Goal: Information Seeking & Learning: Learn about a topic

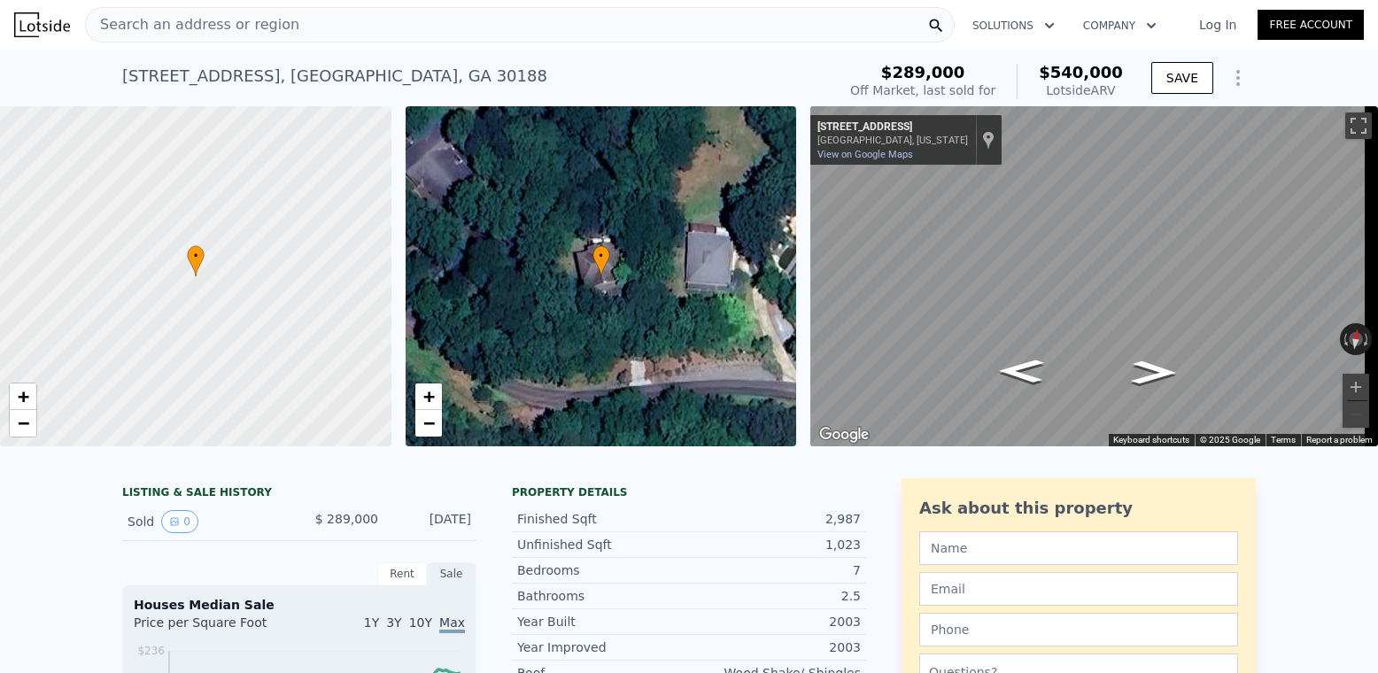
click at [320, 5] on div "Search an address or region Solutions Company Open main menu Log In Free Account" at bounding box center [689, 25] width 1350 height 43
click at [327, 29] on div "Search an address or region" at bounding box center [520, 24] width 870 height 35
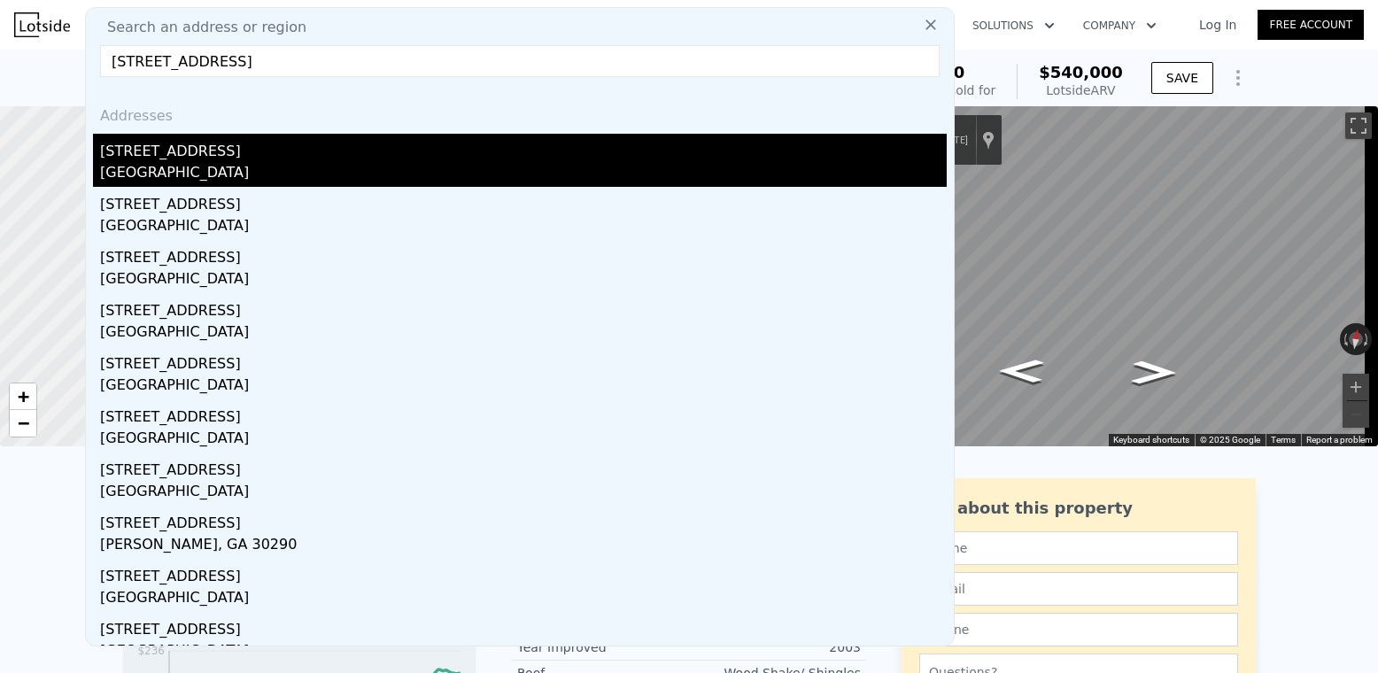
type input "[STREET_ADDRESS]"
click at [206, 165] on div "[GEOGRAPHIC_DATA]" at bounding box center [523, 174] width 847 height 25
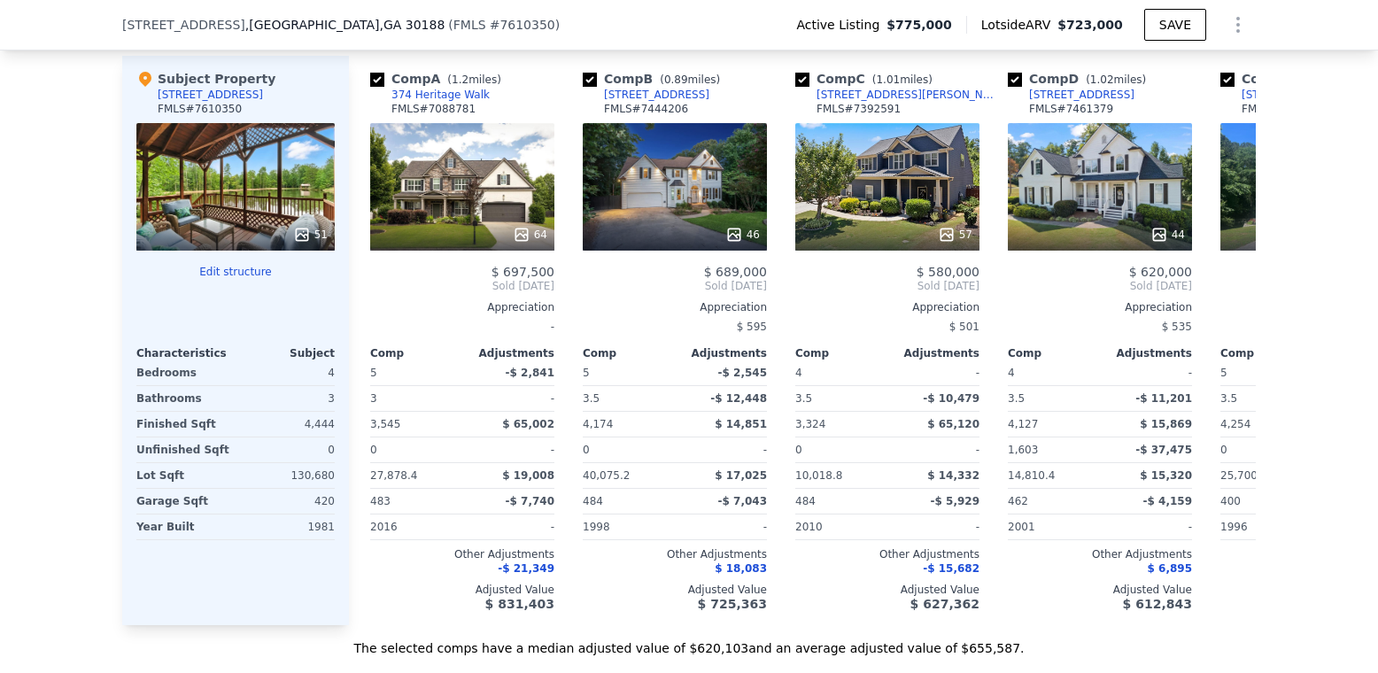
scroll to position [1942, 0]
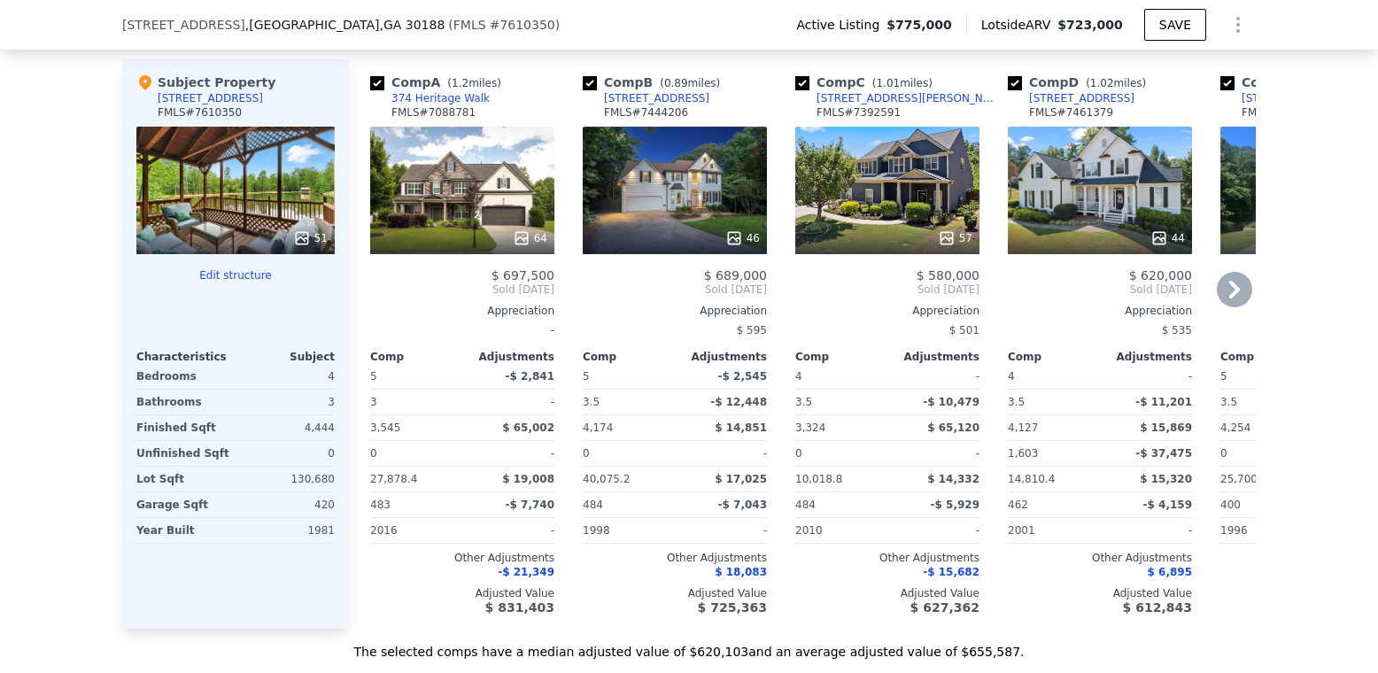
click at [1223, 303] on icon at bounding box center [1234, 289] width 35 height 35
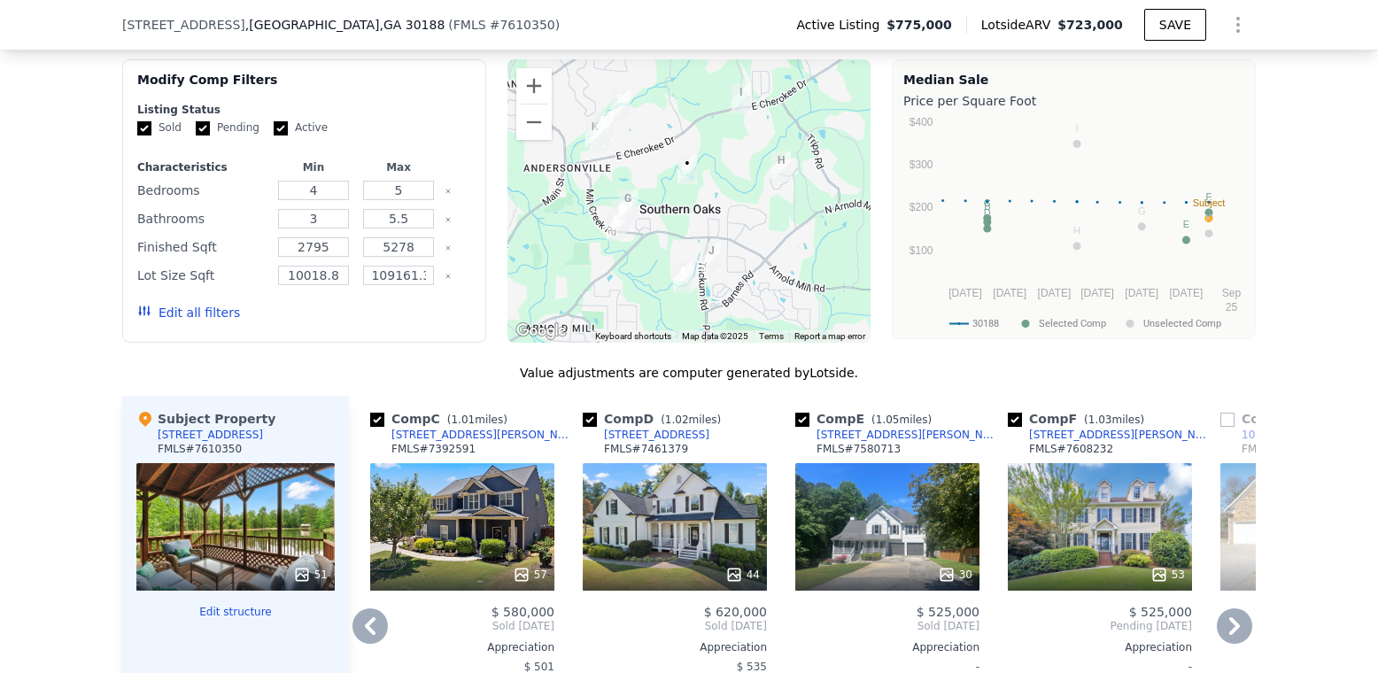
scroll to position [1588, 0]
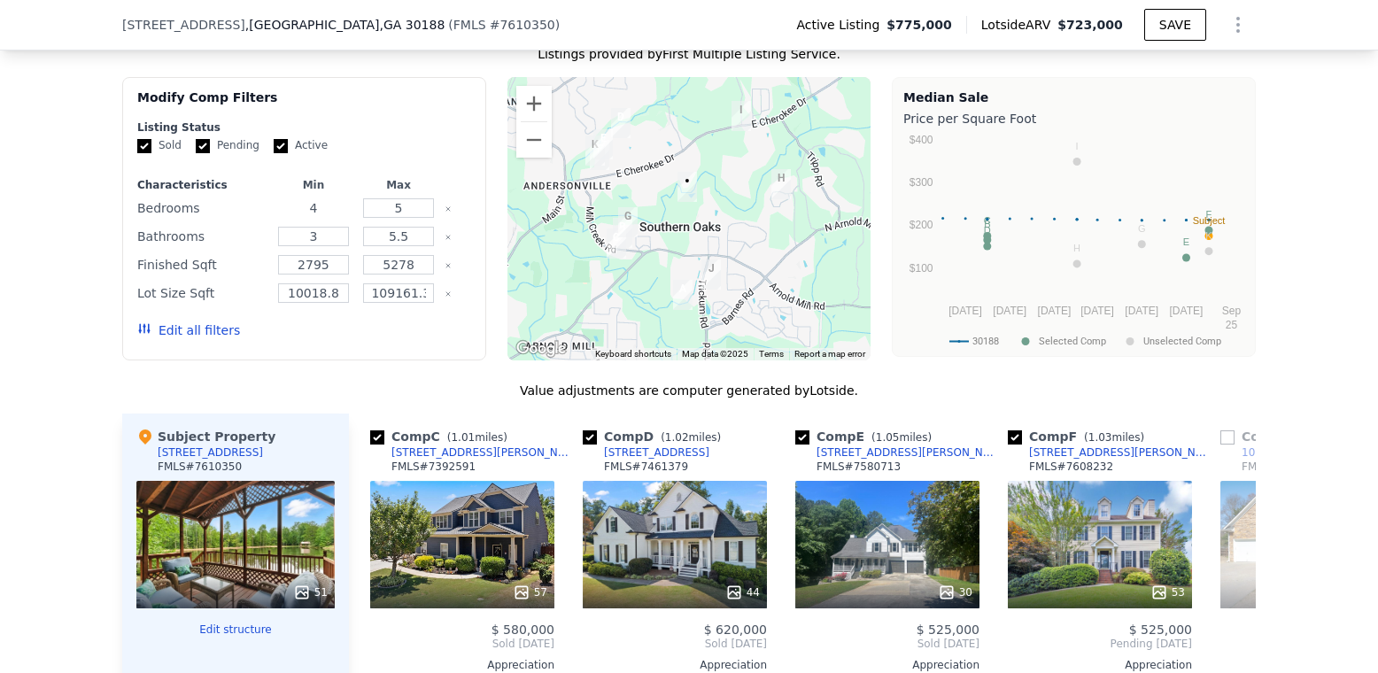
drag, startPoint x: 331, startPoint y: 222, endPoint x: 285, endPoint y: 218, distance: 46.3
click at [286, 218] on input "4" at bounding box center [313, 207] width 70 height 19
type input "3"
click at [402, 218] on input "5" at bounding box center [398, 207] width 70 height 19
click at [401, 218] on input "5" at bounding box center [398, 207] width 70 height 19
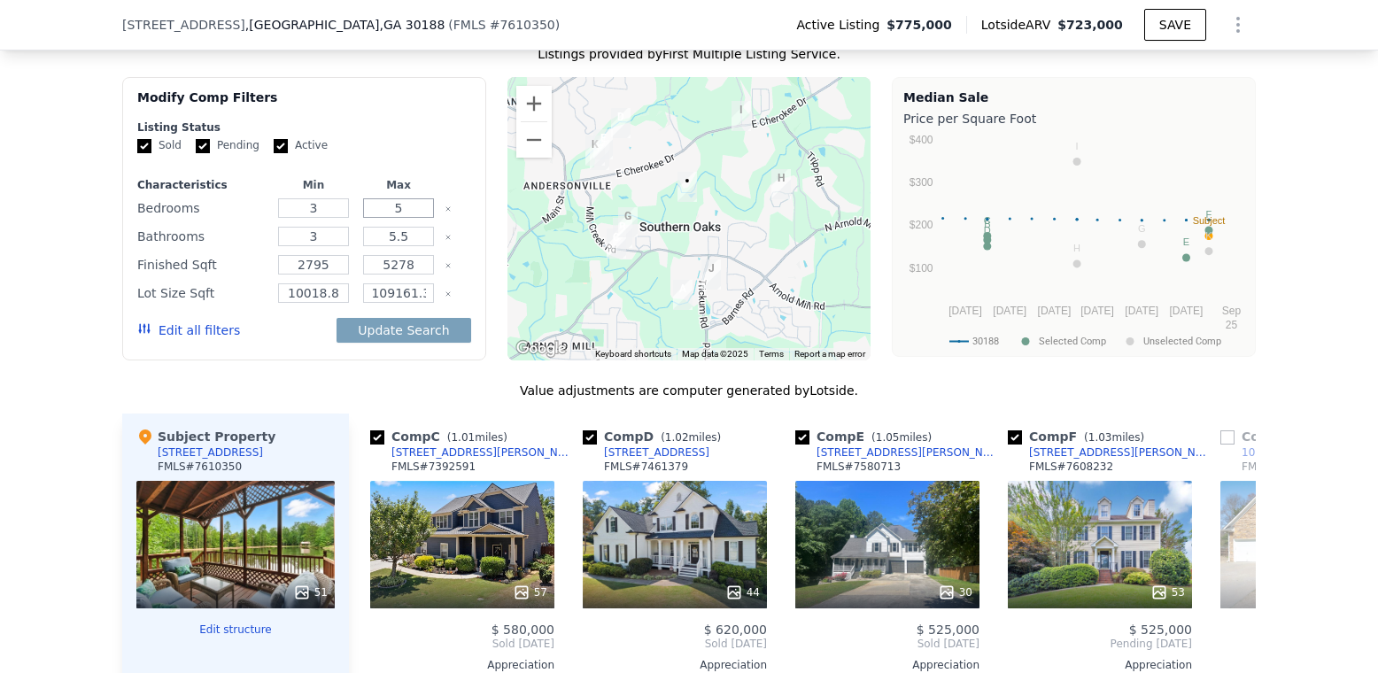
click at [401, 218] on input "5" at bounding box center [398, 207] width 70 height 19
type input "4"
click at [324, 245] on input "3" at bounding box center [313, 236] width 70 height 19
drag, startPoint x: 332, startPoint y: 248, endPoint x: 301, endPoint y: 248, distance: 31.0
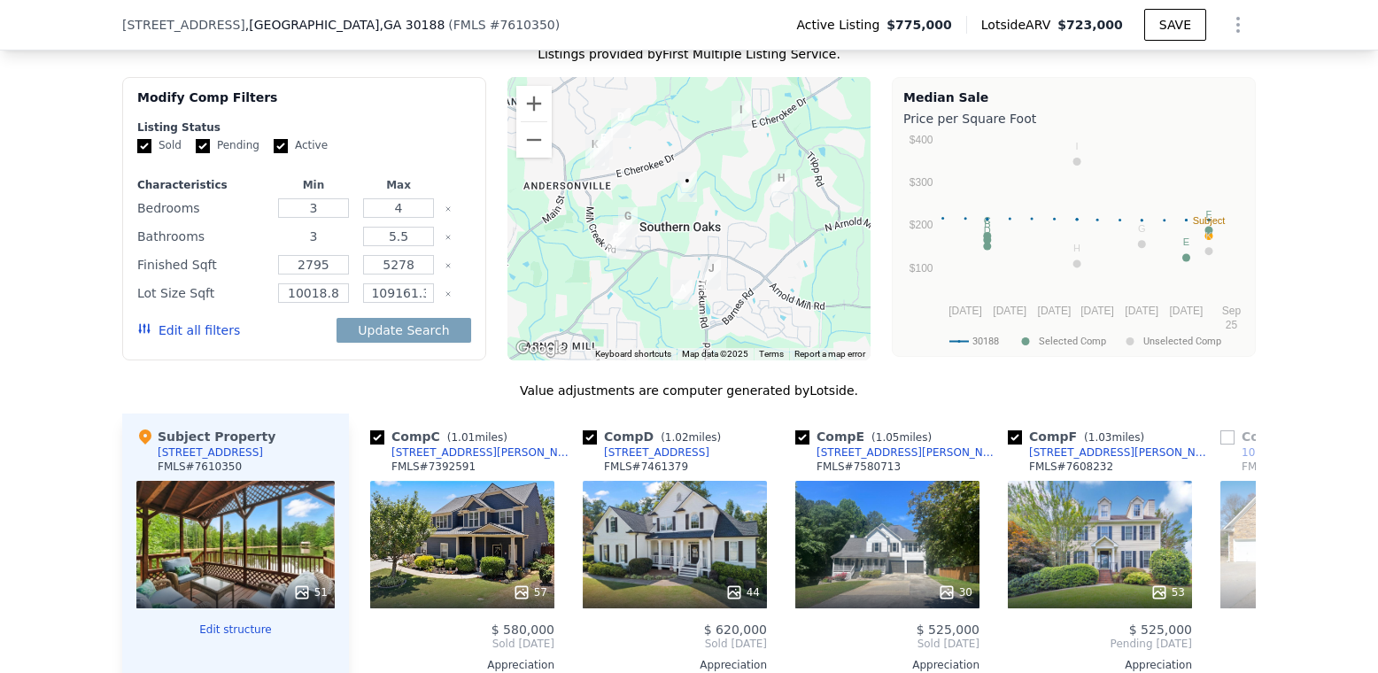
click at [301, 246] on input "3" at bounding box center [313, 236] width 70 height 19
type input "2"
drag, startPoint x: 412, startPoint y: 251, endPoint x: 360, endPoint y: 247, distance: 51.5
click at [363, 246] on input "5.5" at bounding box center [398, 236] width 70 height 19
type input "3"
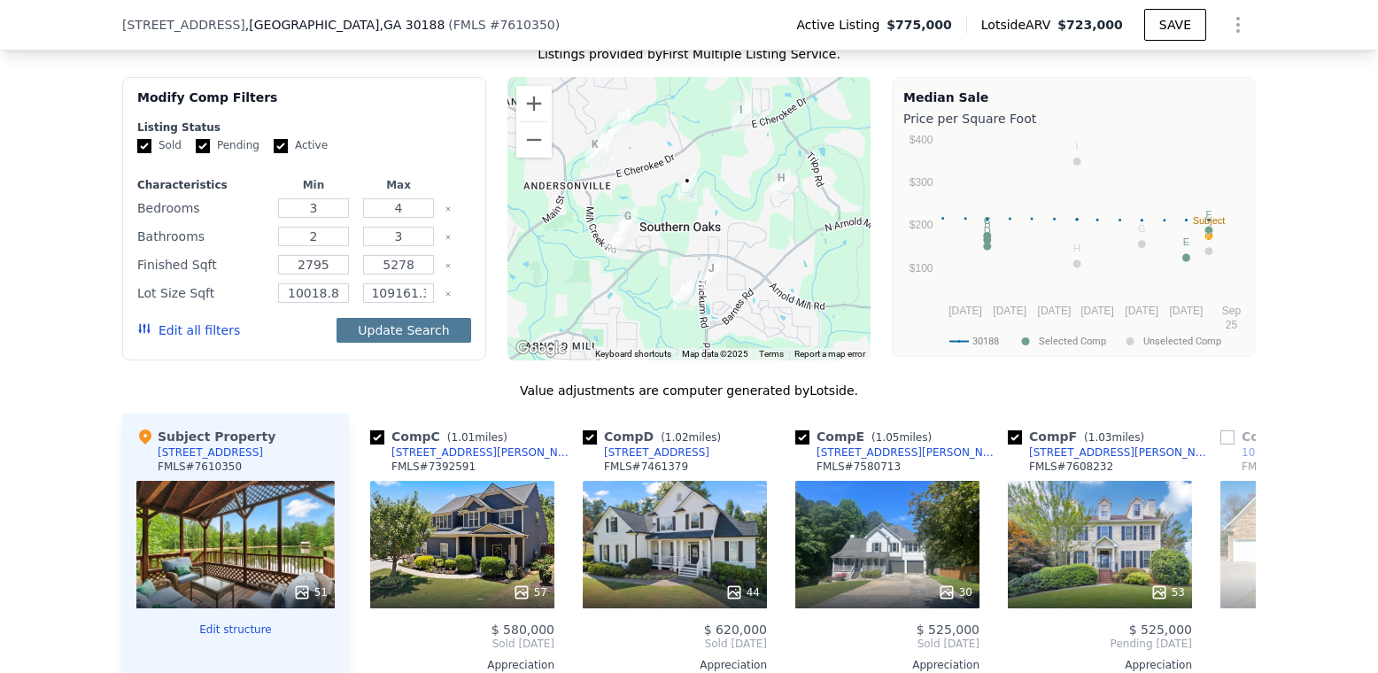
click at [408, 342] on button "Update Search" at bounding box center [404, 330] width 134 height 25
drag, startPoint x: 335, startPoint y: 305, endPoint x: 311, endPoint y: 303, distance: 24.0
click at [311, 303] on input "10018.8" at bounding box center [313, 292] width 70 height 19
type input "10019"
click at [429, 337] on button "Update Search" at bounding box center [404, 330] width 134 height 25
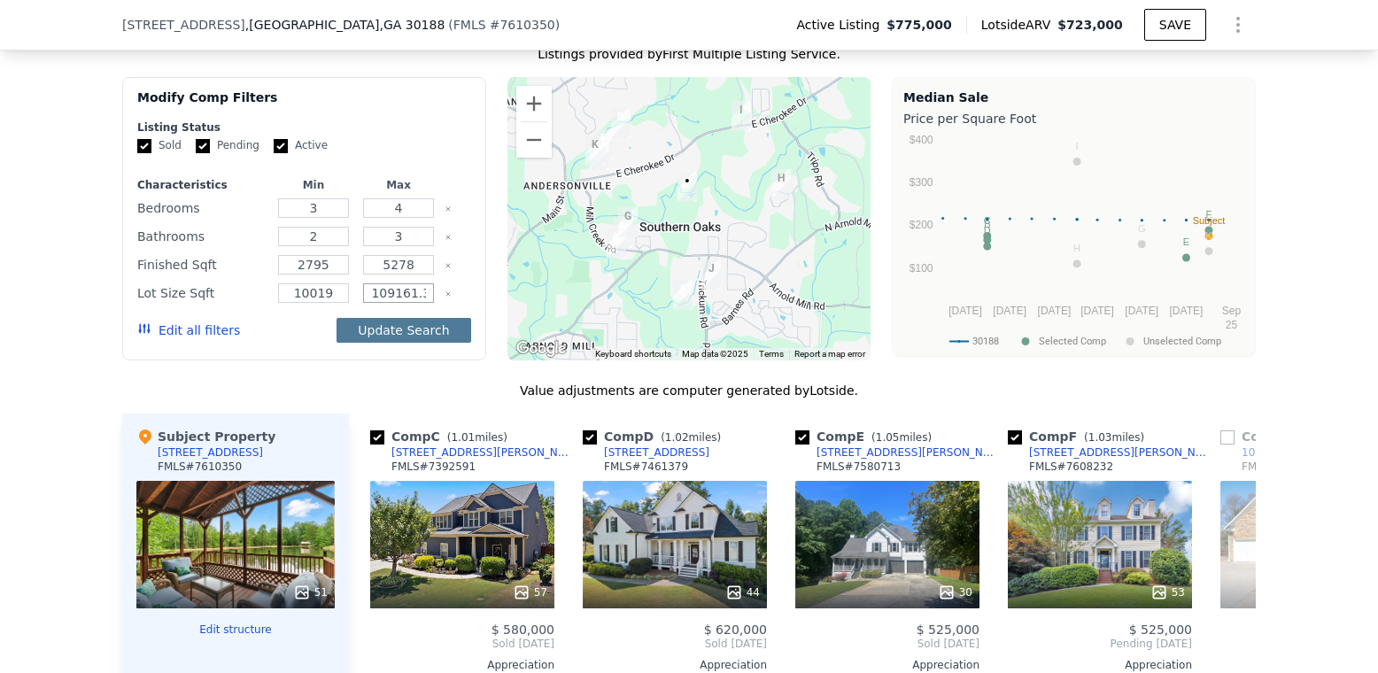
scroll to position [0, 2]
drag, startPoint x: 423, startPoint y: 305, endPoint x: 397, endPoint y: 305, distance: 26.6
click at [397, 303] on input "109161.36" at bounding box center [398, 292] width 70 height 19
type input "109162"
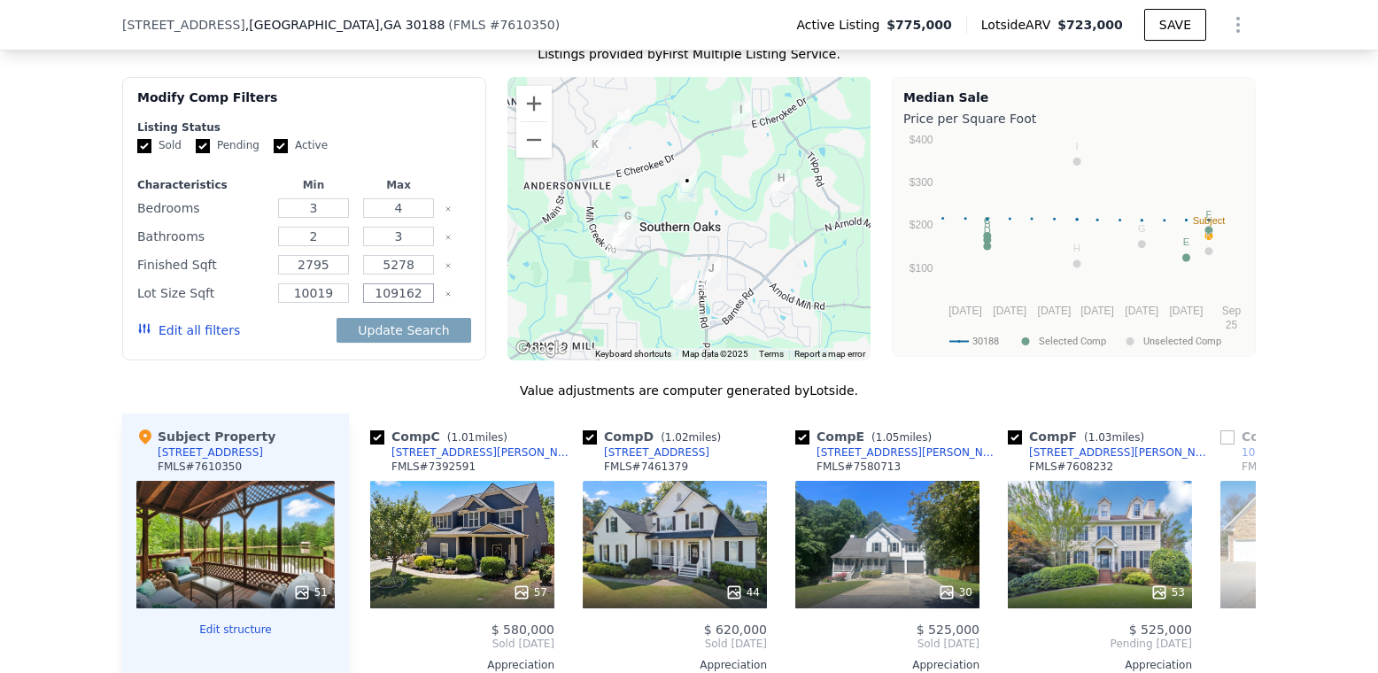
click at [337, 318] on button "Update Search" at bounding box center [404, 330] width 134 height 25
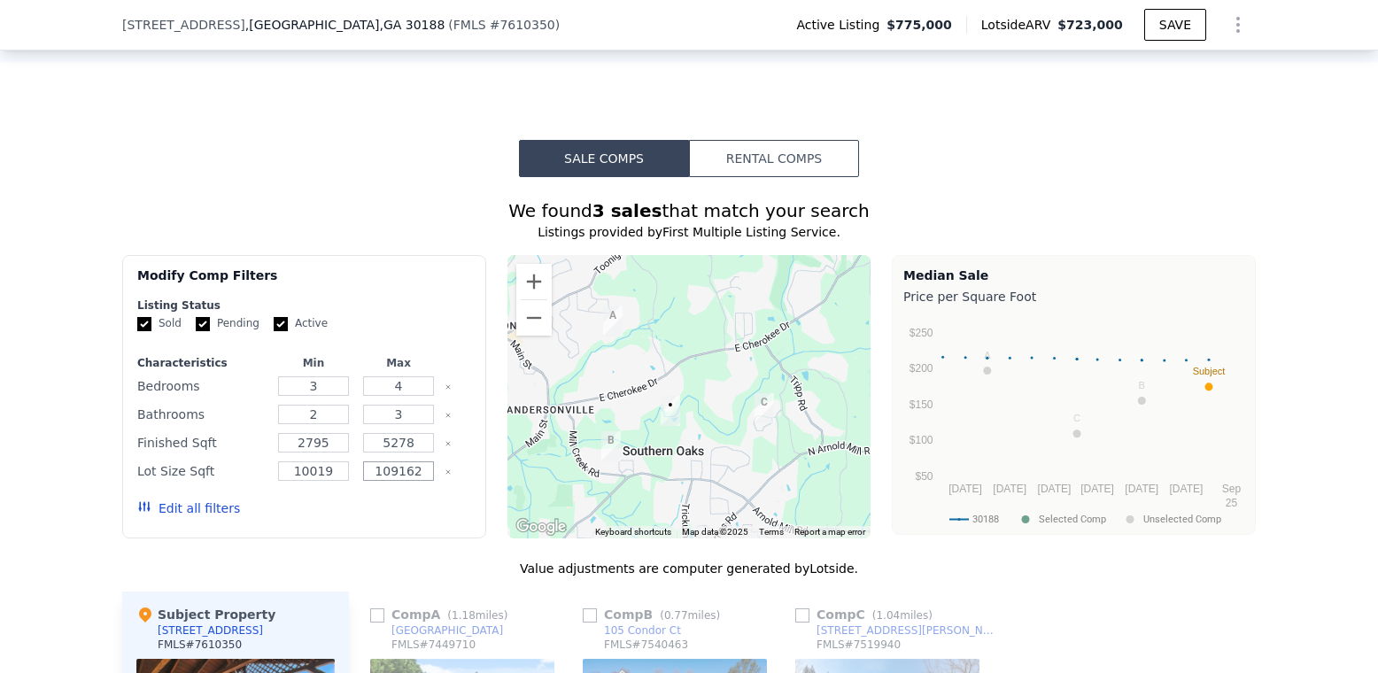
scroll to position [1411, 0]
